Goal: Task Accomplishment & Management: Manage account settings

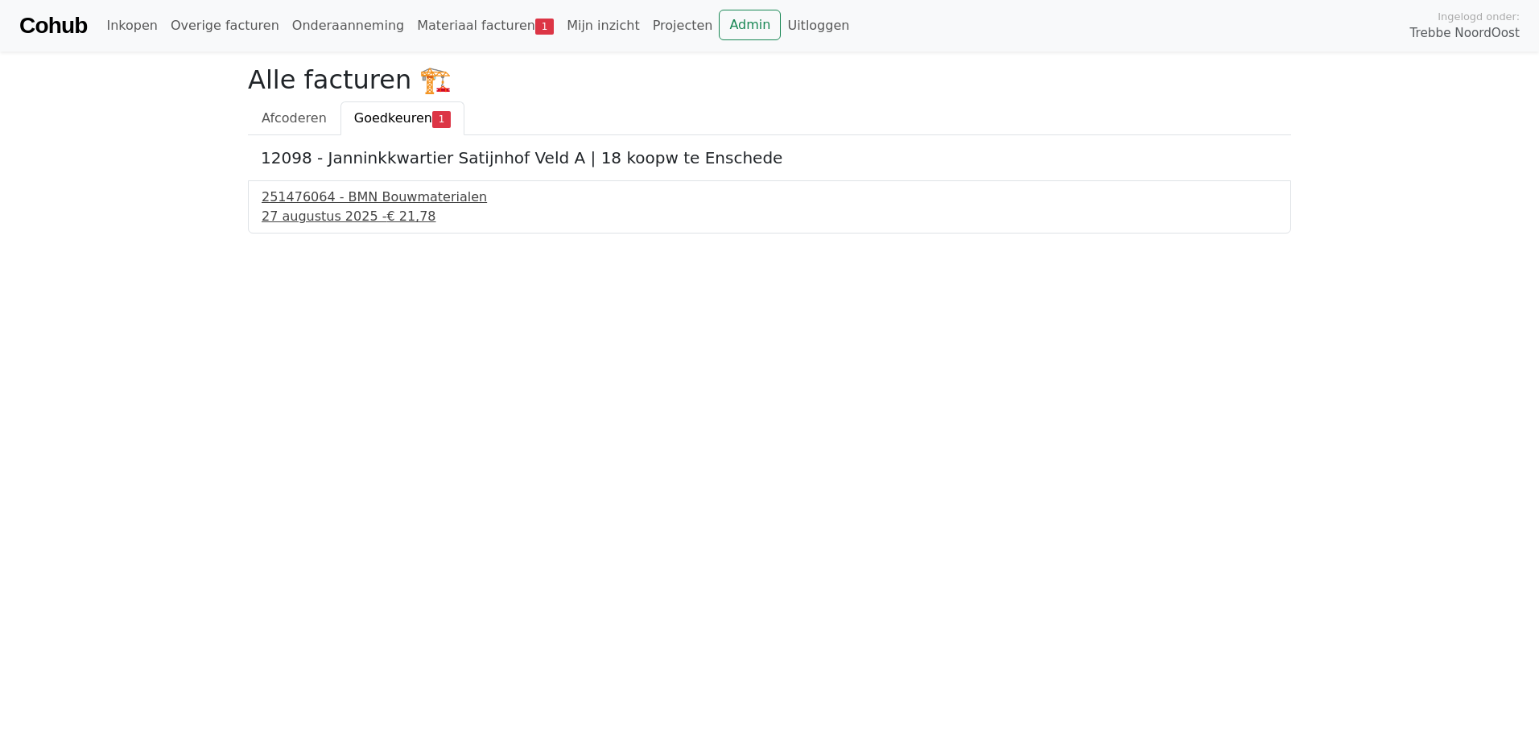
click at [357, 200] on div "251476064 - BMN Bouwmaterialen" at bounding box center [769, 196] width 1015 height 19
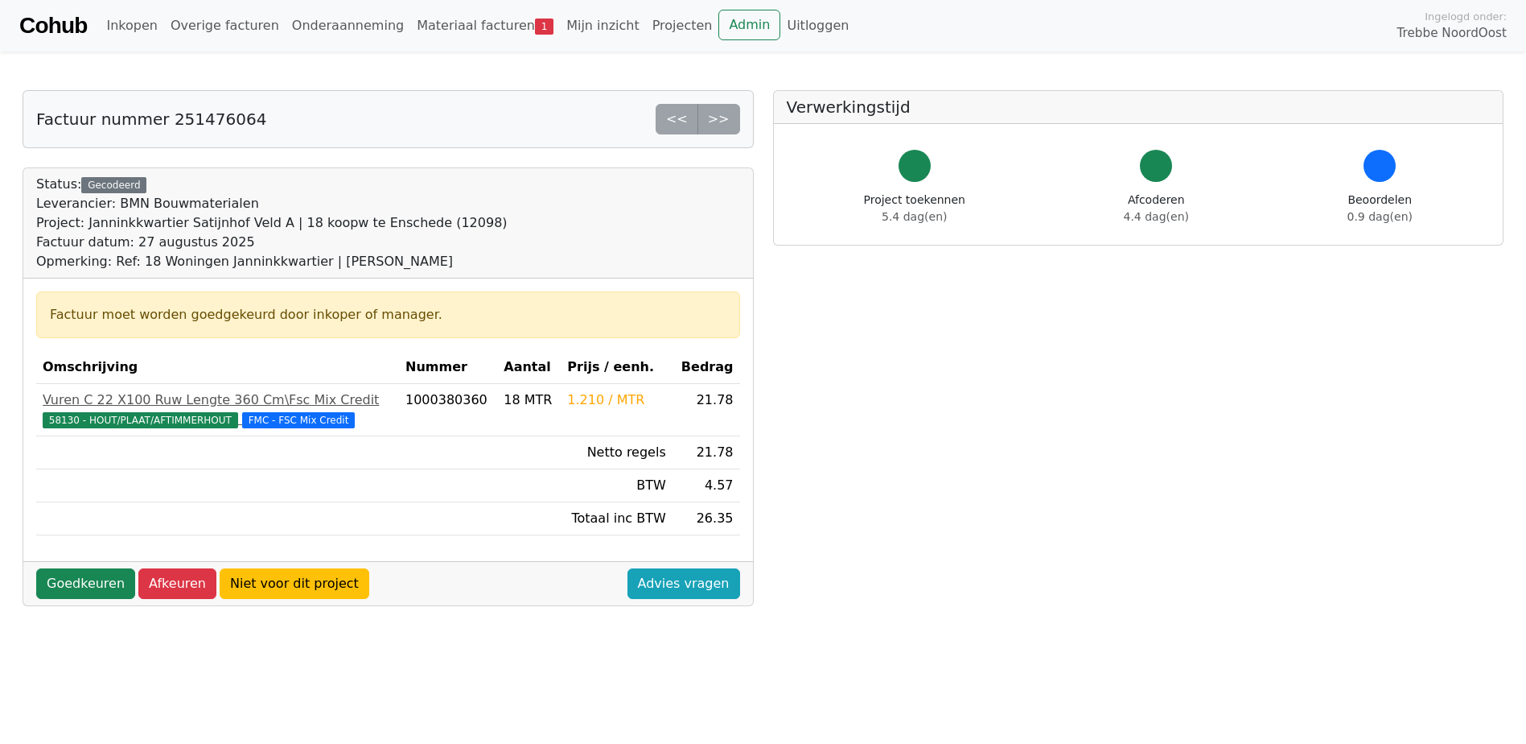
scroll to position [80, 0]
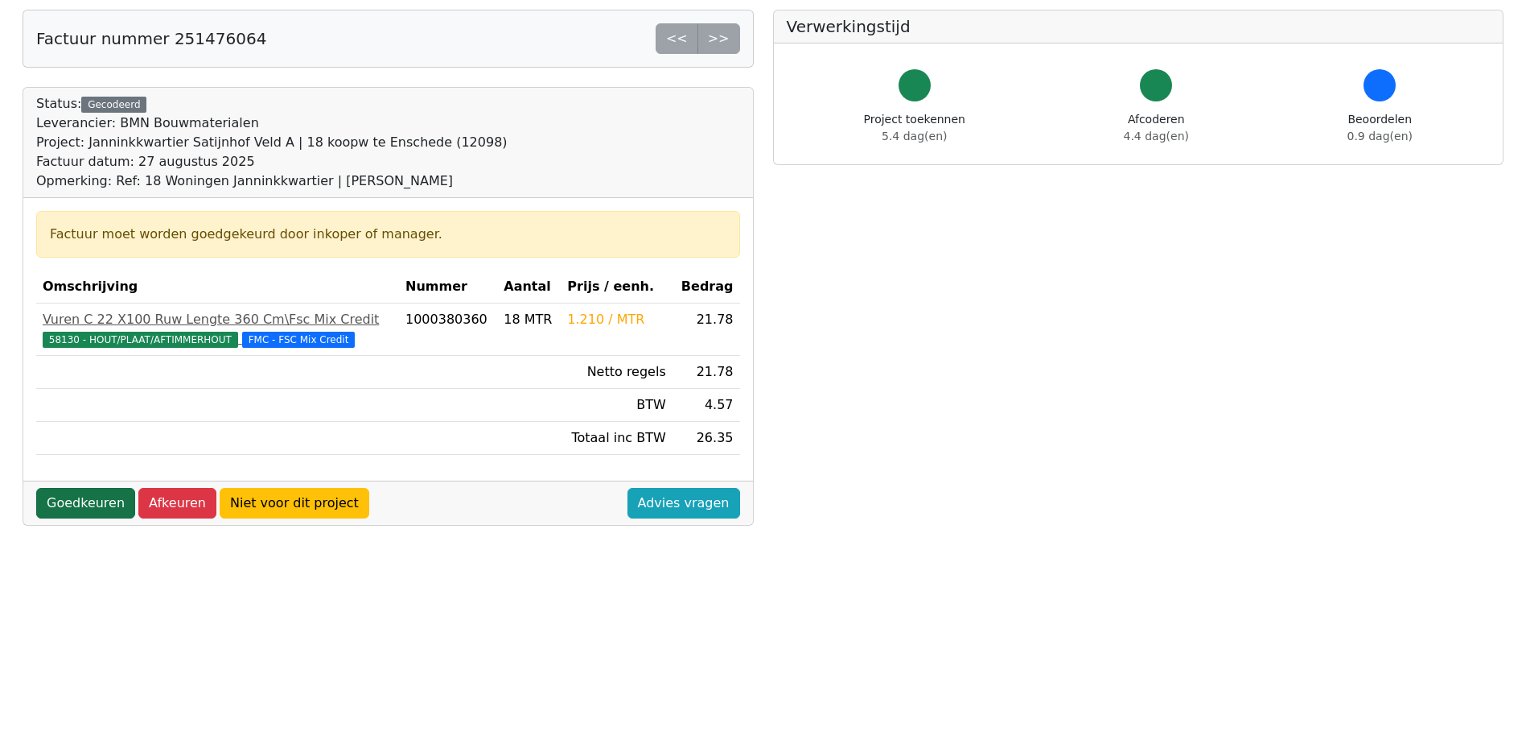
click at [67, 501] on link "Goedkeuren" at bounding box center [85, 503] width 99 height 31
